Goal: Information Seeking & Learning: Learn about a topic

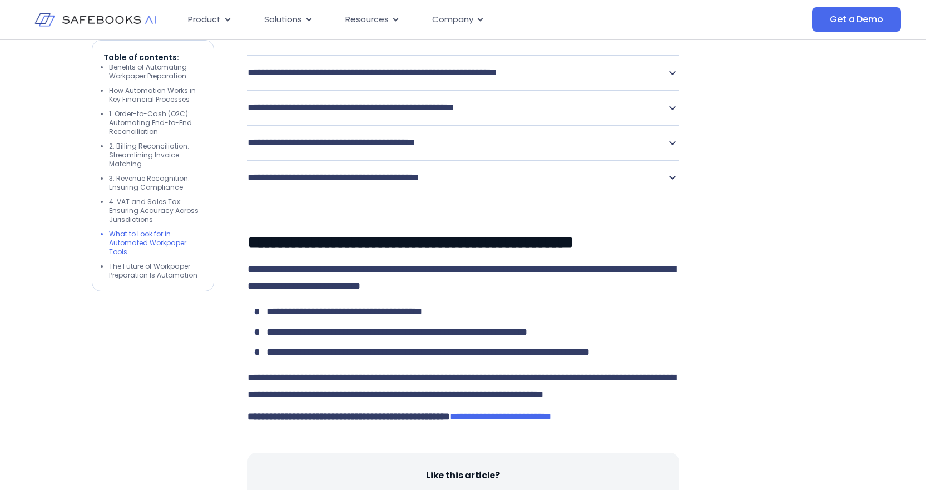
scroll to position [4170, 0]
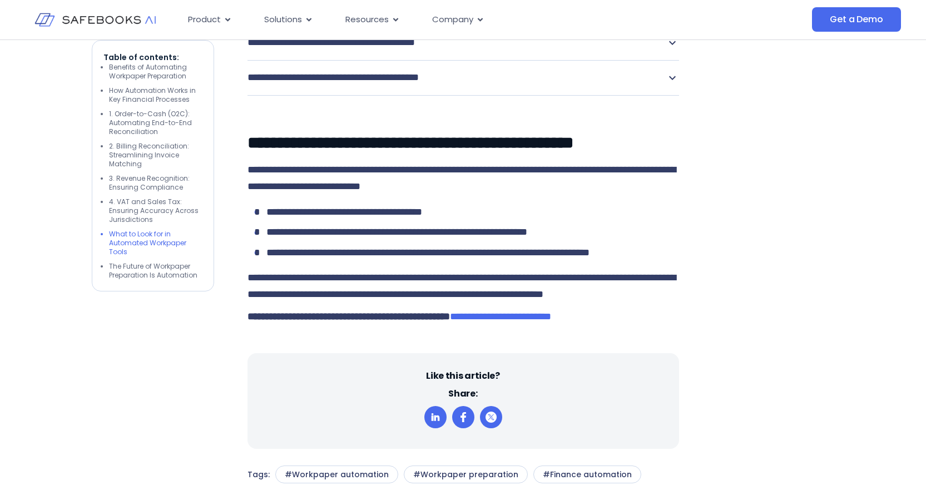
scroll to position [4337, 0]
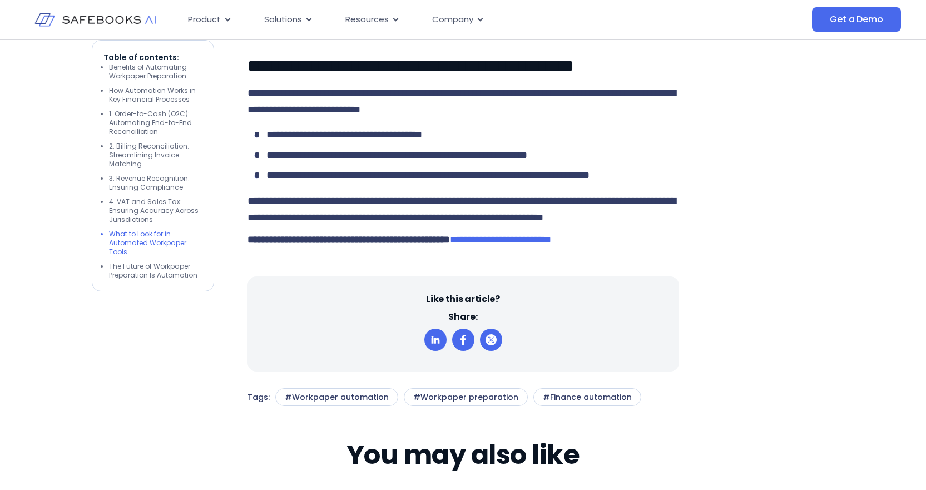
scroll to position [4448, 0]
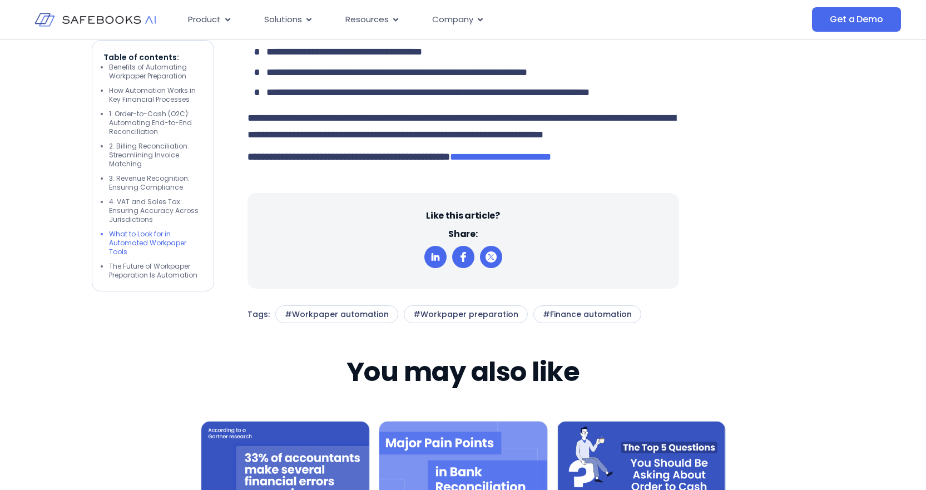
scroll to position [4615, 0]
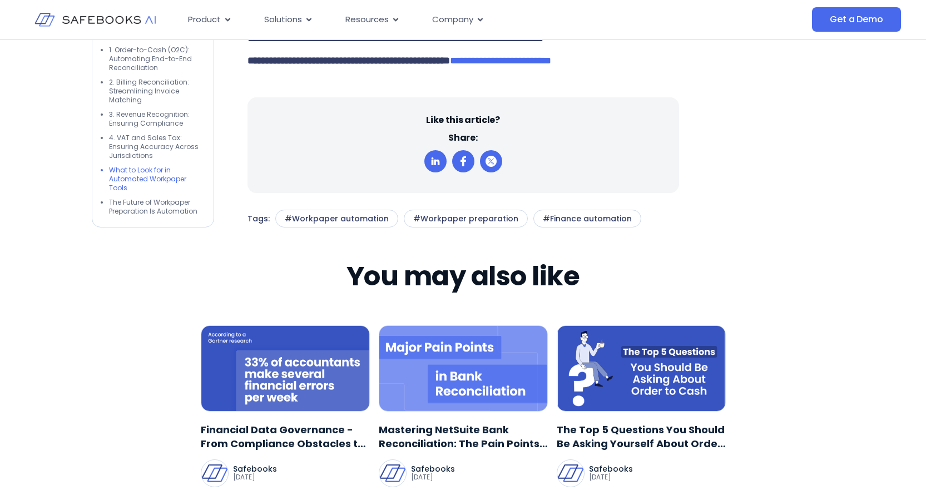
scroll to position [4781, 0]
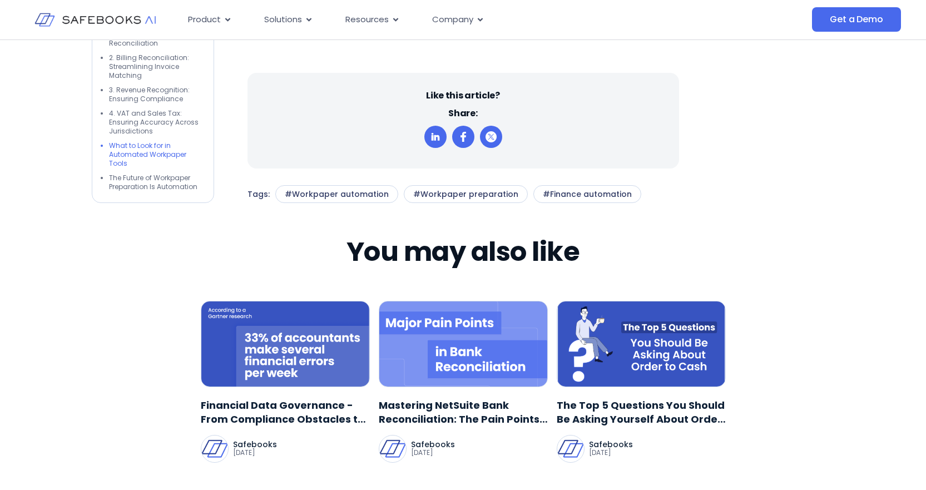
drag, startPoint x: 669, startPoint y: 214, endPoint x: 664, endPoint y: 218, distance: 6.3
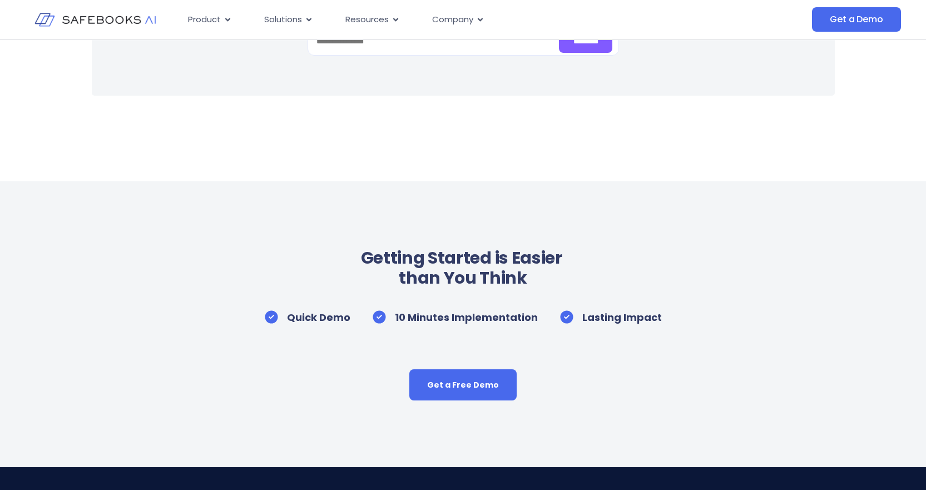
scroll to position [5449, 0]
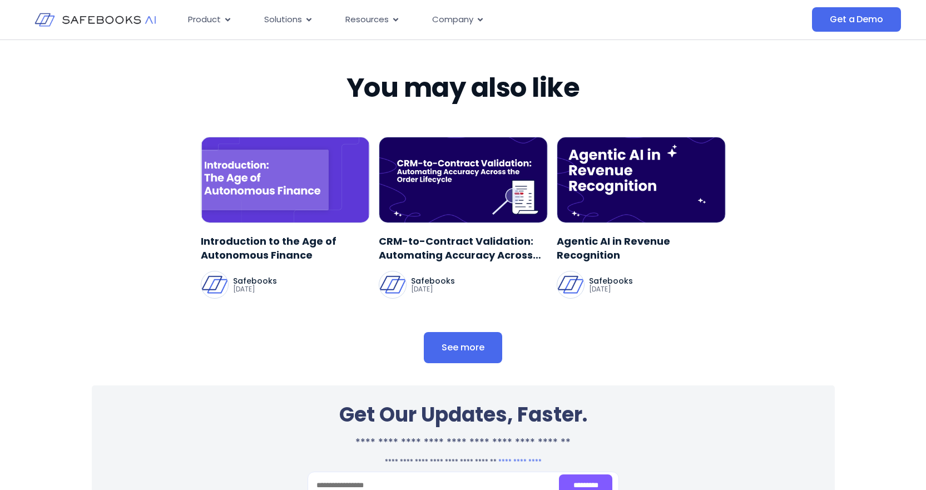
scroll to position [3114, 0]
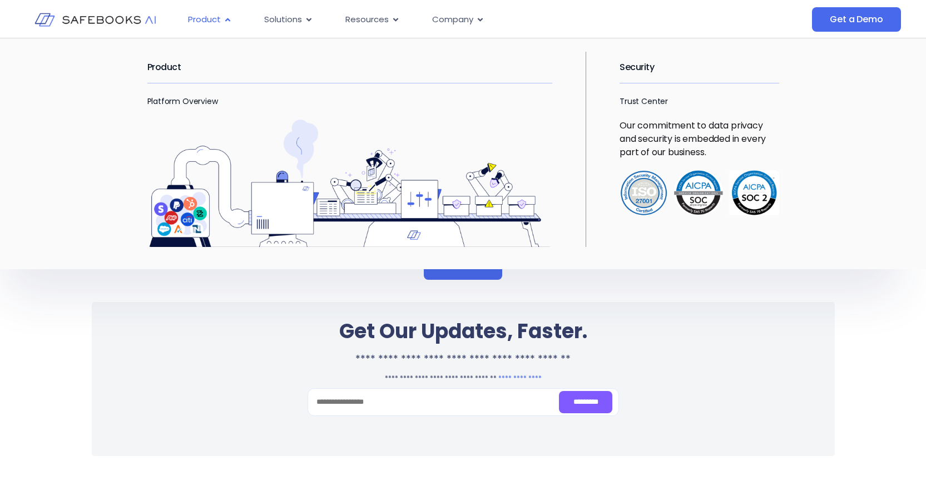
click at [217, 19] on span "Product" at bounding box center [204, 19] width 33 height 13
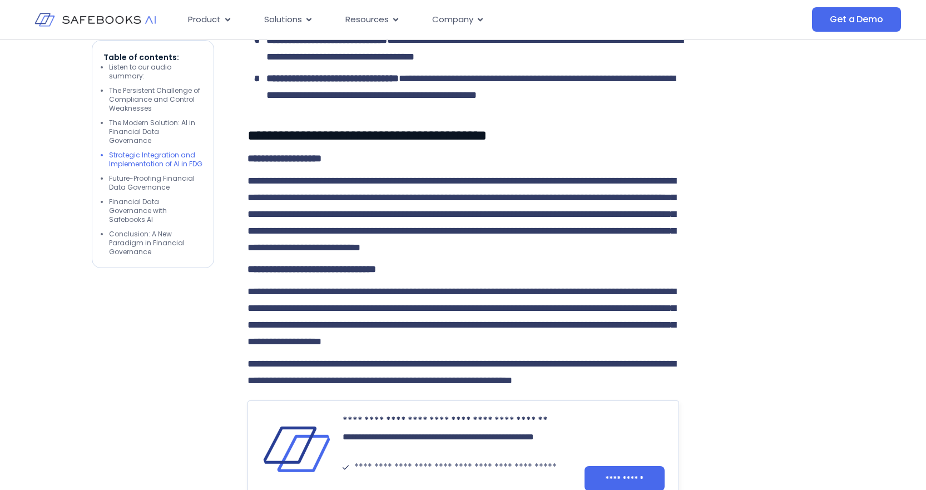
scroll to position [2224, 0]
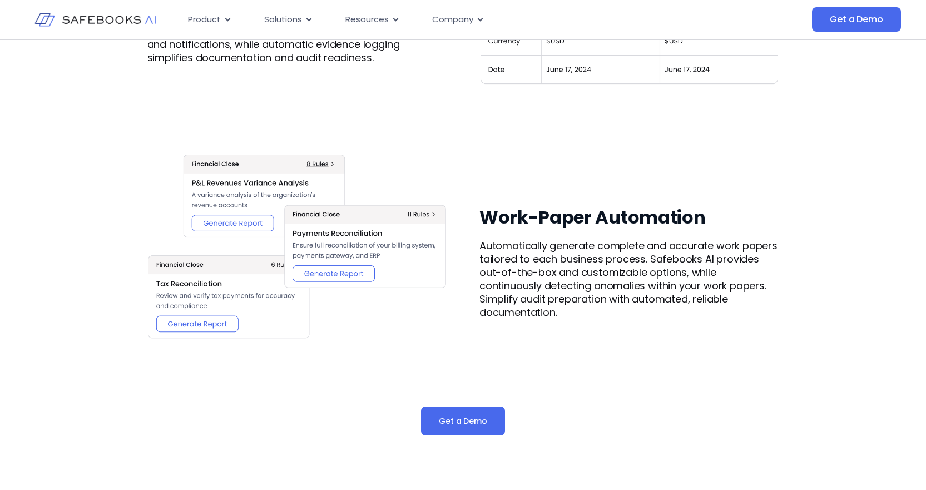
scroll to position [1390, 0]
